Goal: Task Accomplishment & Management: Complete application form

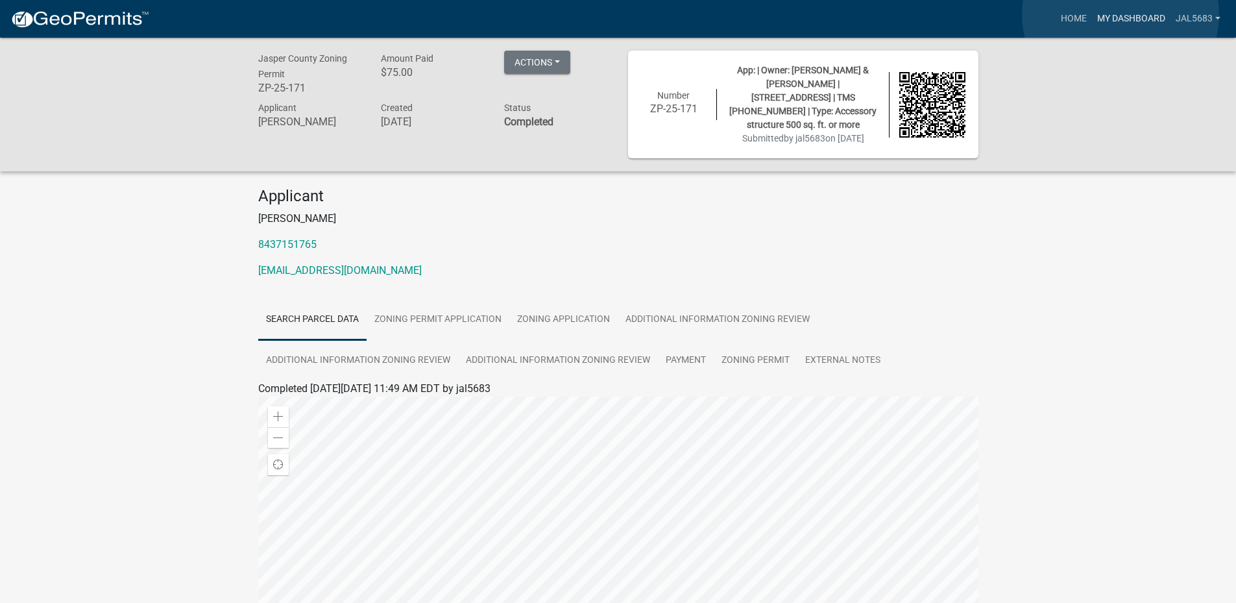
click at [1120, 14] on link "My Dashboard" at bounding box center [1131, 18] width 78 height 25
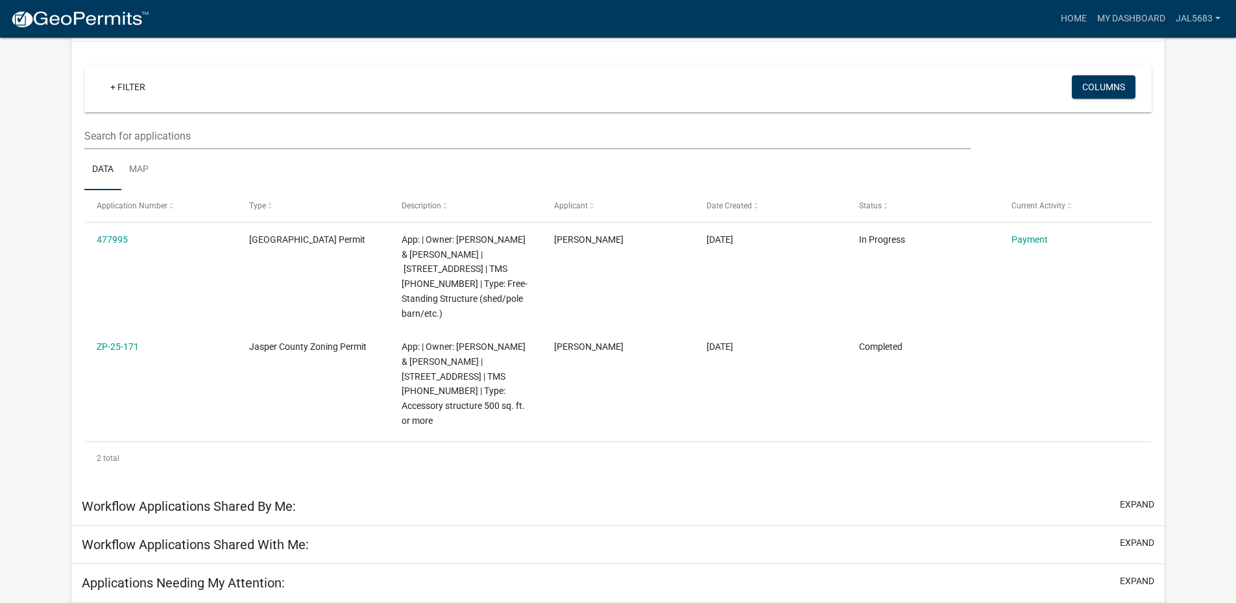
scroll to position [130, 0]
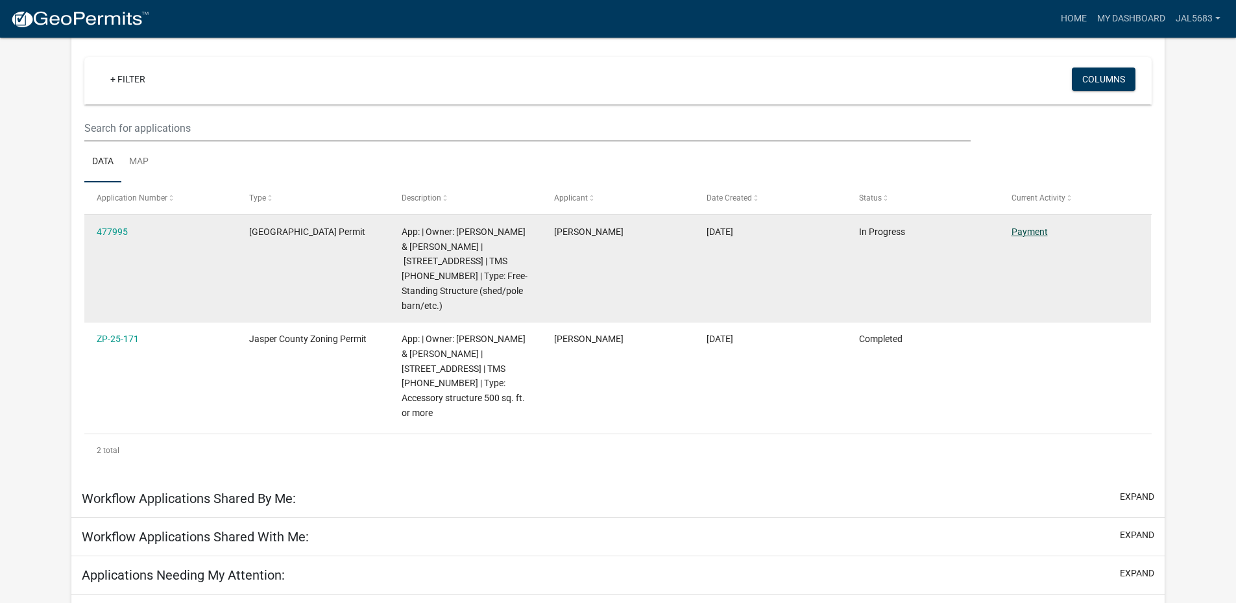
click at [1033, 230] on link "Payment" at bounding box center [1029, 231] width 36 height 10
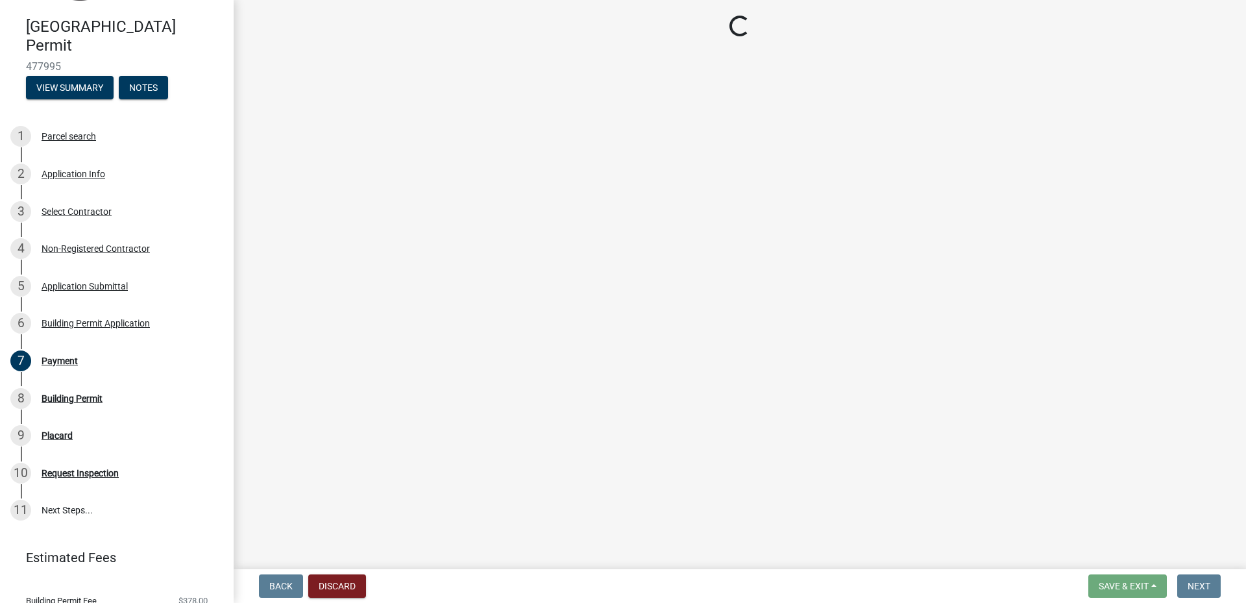
scroll to position [130, 0]
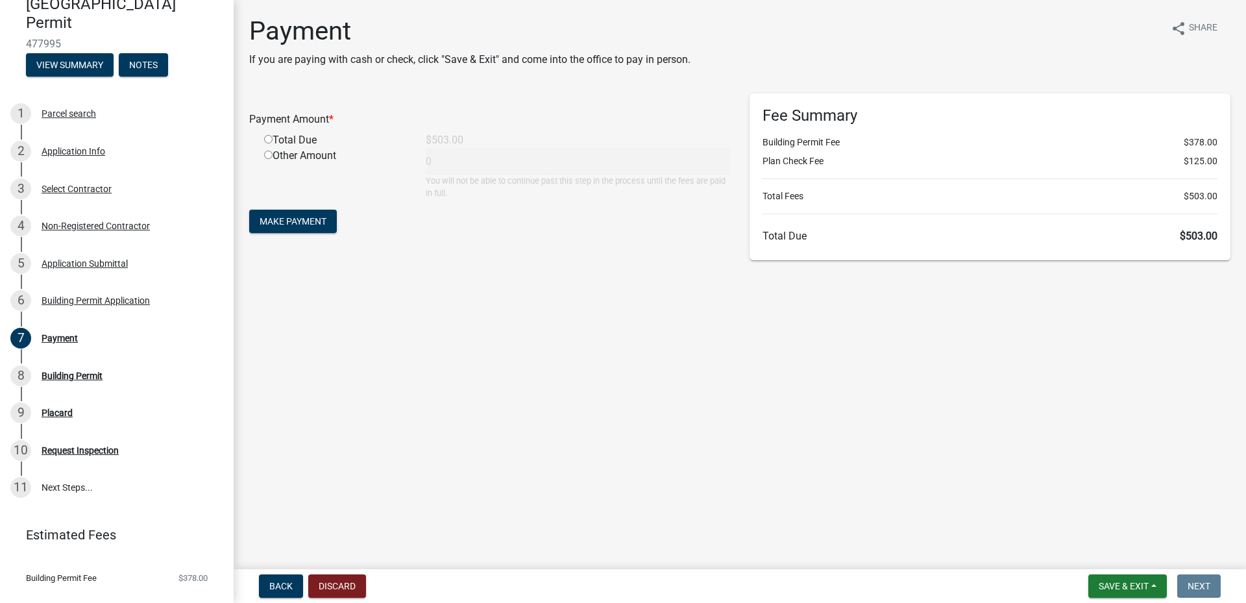
click at [269, 139] on input "radio" at bounding box center [268, 139] width 8 height 8
radio input "true"
type input "503"
click at [285, 223] on span "Make Payment" at bounding box center [293, 221] width 67 height 10
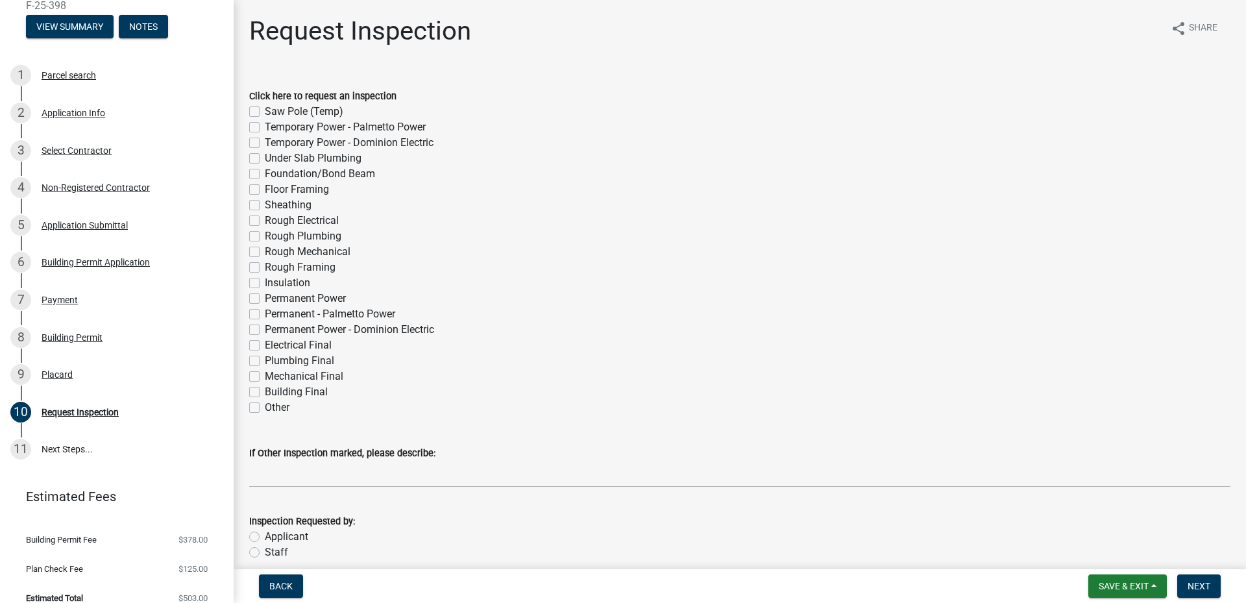
scroll to position [183, 0]
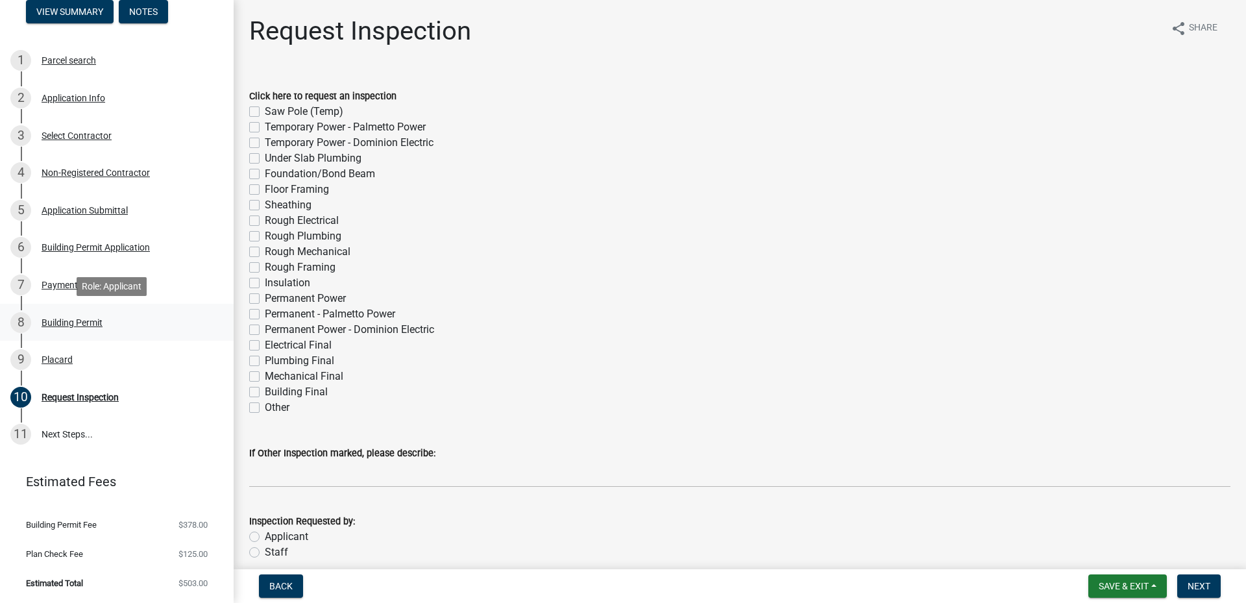
click at [90, 323] on div "Building Permit" at bounding box center [72, 322] width 61 height 9
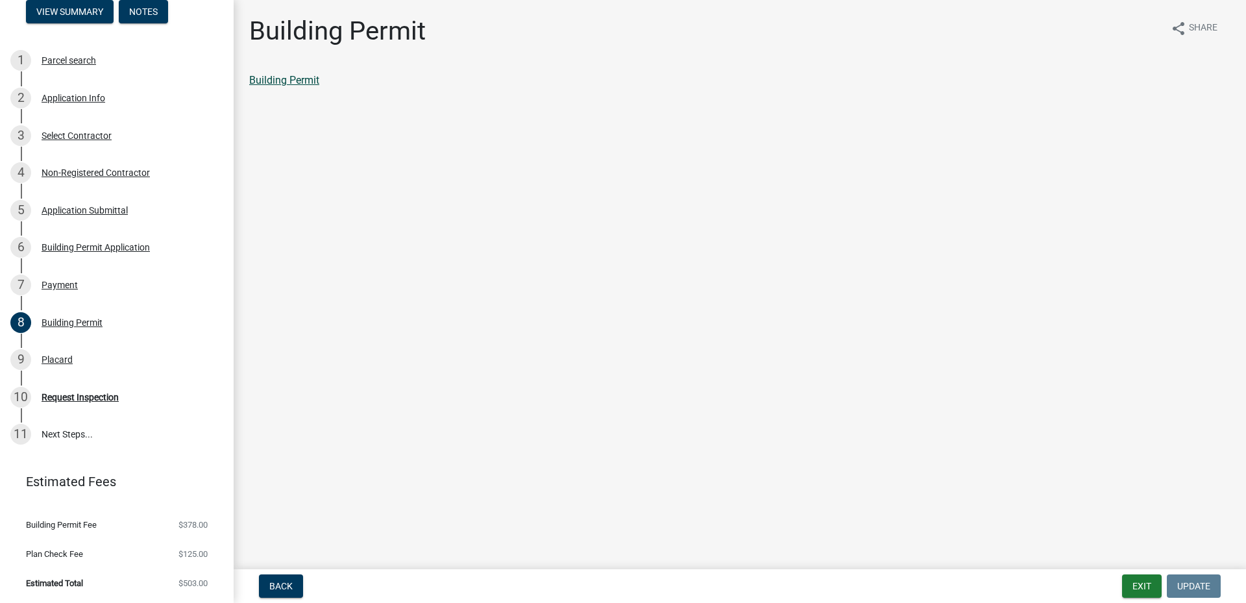
click at [296, 80] on link "Building Permit" at bounding box center [284, 80] width 70 height 12
click at [47, 362] on div "Placard" at bounding box center [57, 359] width 31 height 9
click at [272, 79] on link "Placard" at bounding box center [266, 80] width 35 height 12
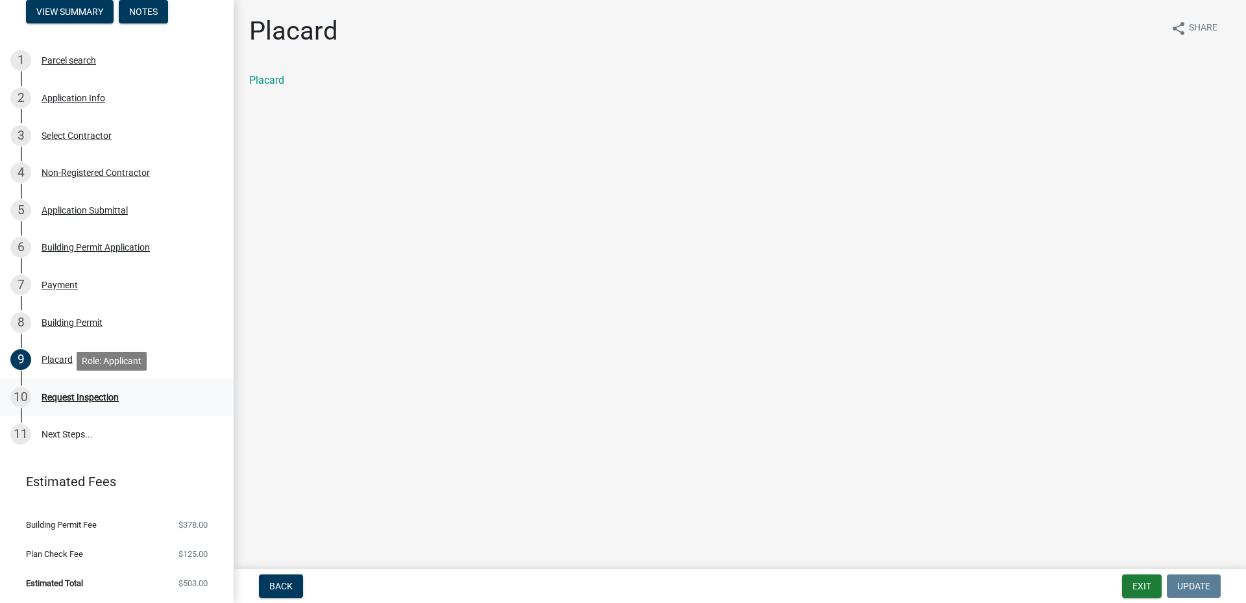
click at [76, 394] on div "Request Inspection" at bounding box center [80, 396] width 77 height 9
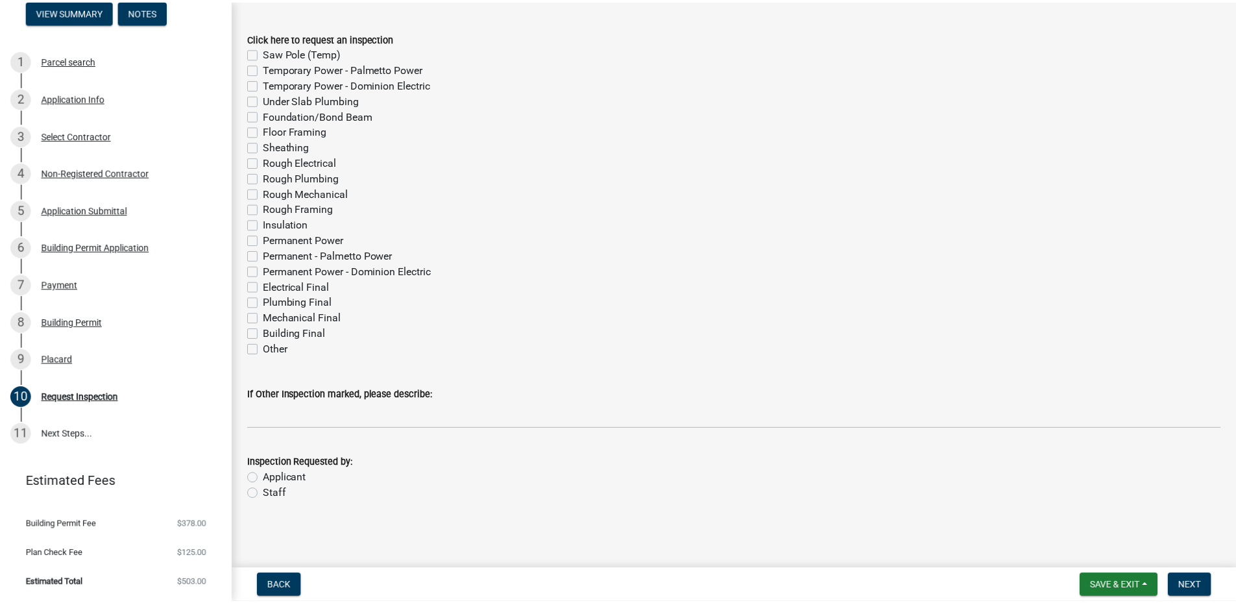
scroll to position [0, 0]
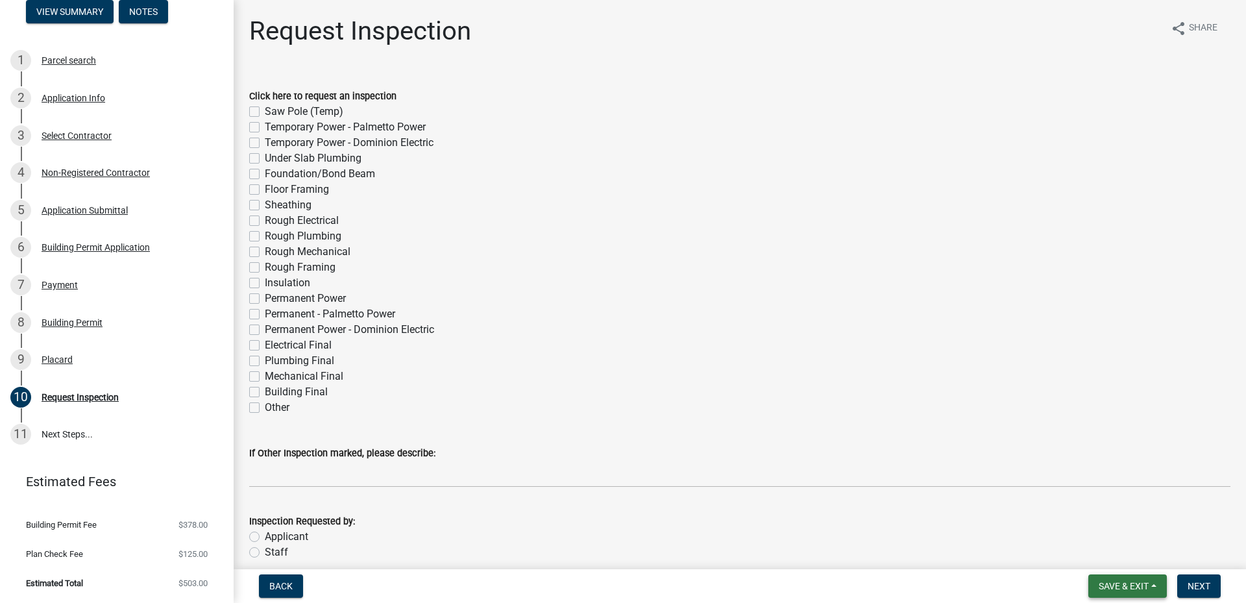
click at [1124, 584] on span "Save & Exit" at bounding box center [1123, 586] width 50 height 10
click at [1113, 552] on button "Save & Exit" at bounding box center [1115, 552] width 104 height 31
